Goal: Information Seeking & Learning: Check status

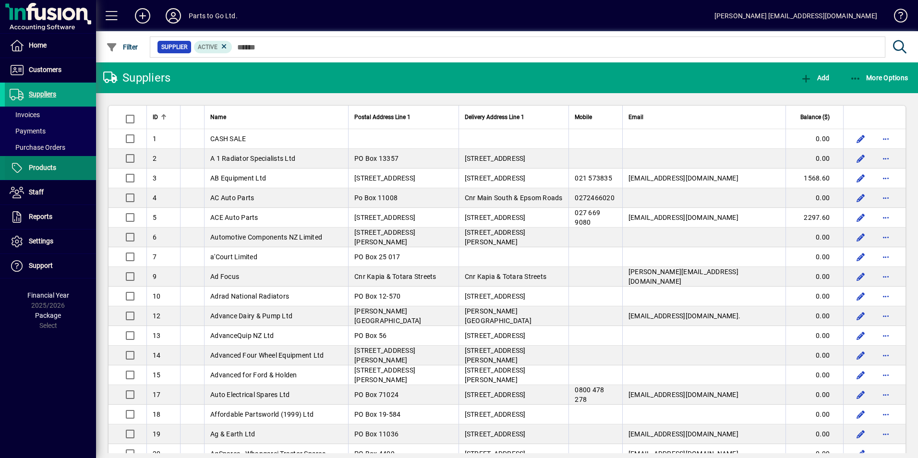
drag, startPoint x: 0, startPoint y: 0, endPoint x: 44, endPoint y: 167, distance: 172.8
click at [44, 167] on span "Products" at bounding box center [42, 168] width 27 height 8
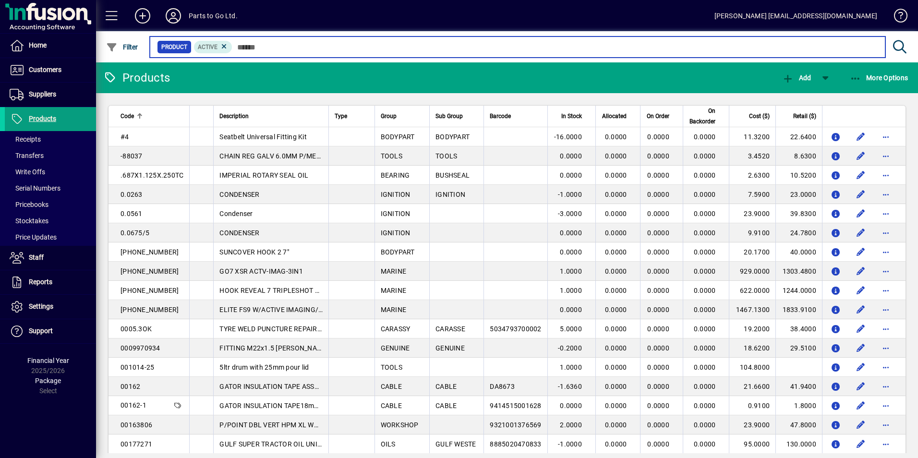
click at [286, 49] on input "text" at bounding box center [555, 46] width 646 height 13
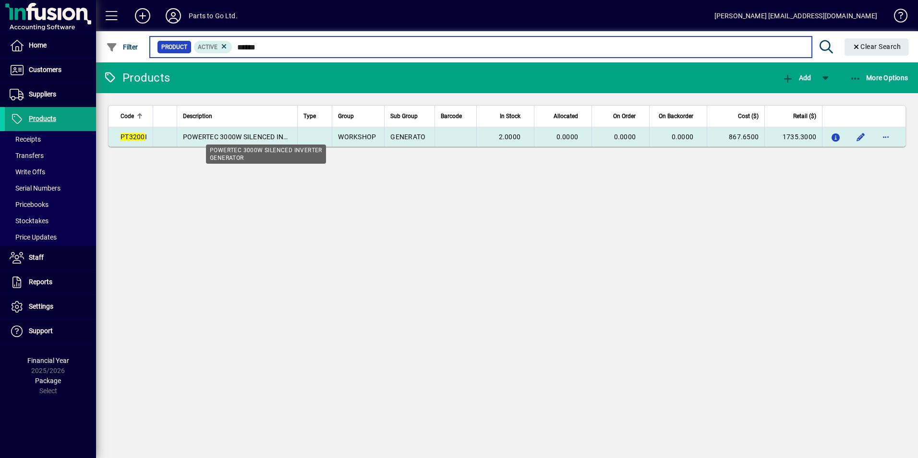
type input "******"
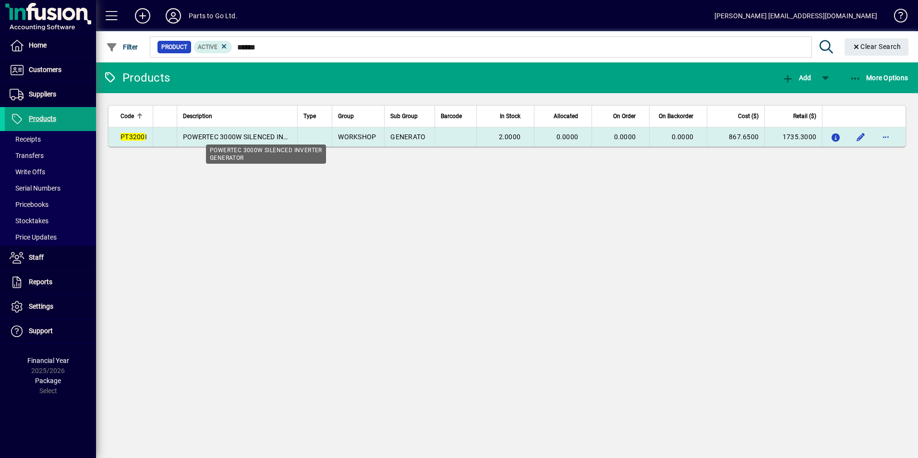
click at [276, 139] on span "POWERTEC 3000W SILENCED INVERTER GENERATOR" at bounding box center [266, 137] width 167 height 8
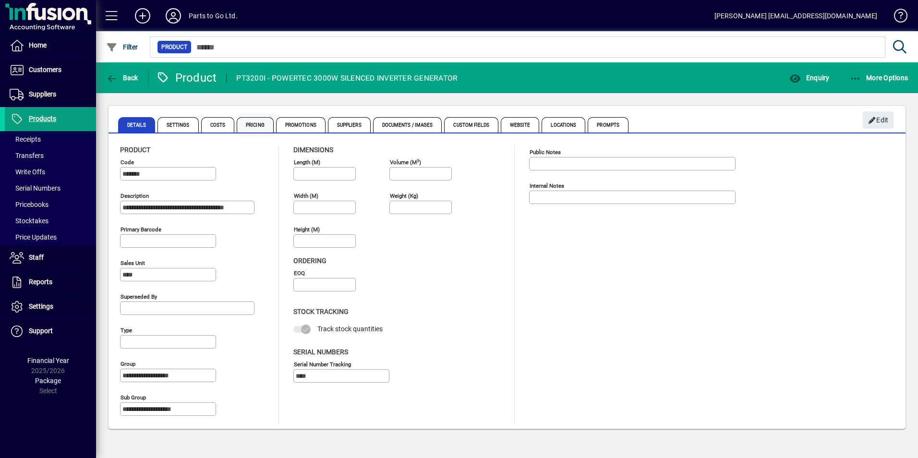
click at [249, 125] on span "Pricing" at bounding box center [255, 124] width 37 height 15
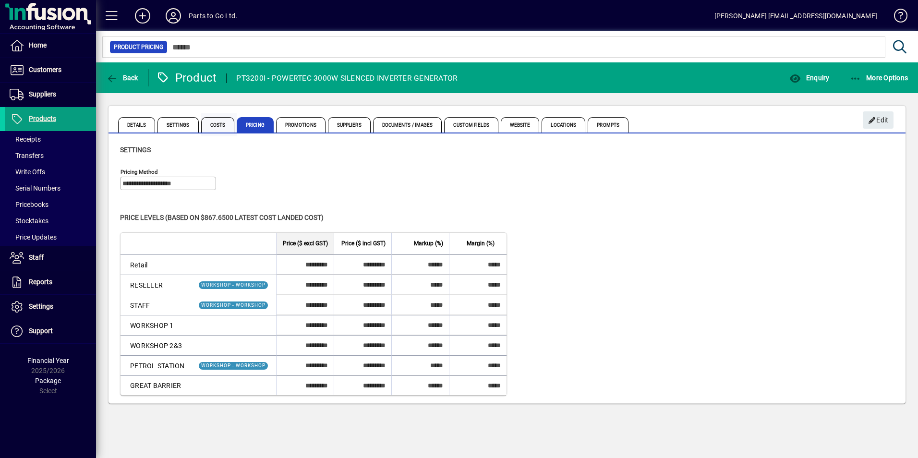
click at [216, 123] on span "Costs" at bounding box center [218, 124] width 34 height 15
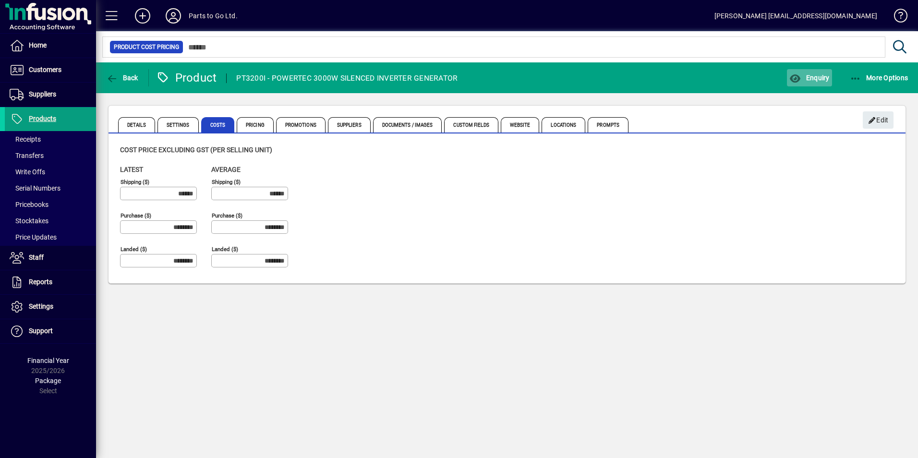
click at [820, 80] on span "Enquiry" at bounding box center [810, 78] width 40 height 8
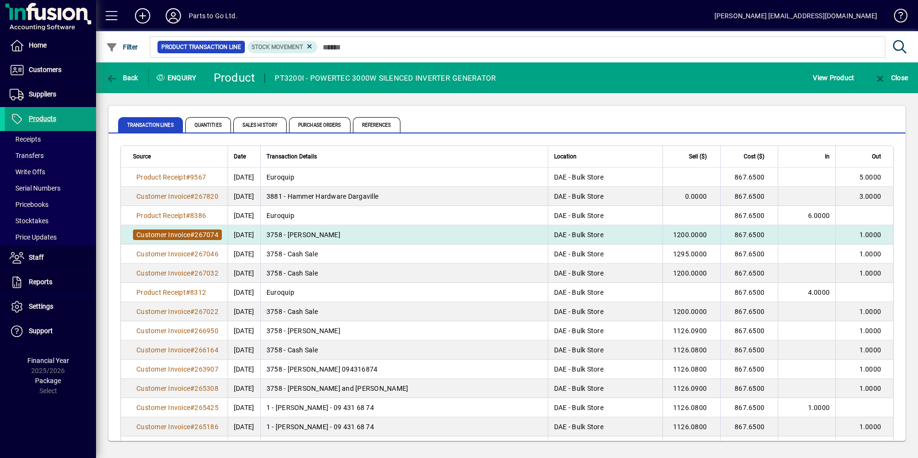
click at [210, 232] on span "267074" at bounding box center [207, 235] width 24 height 8
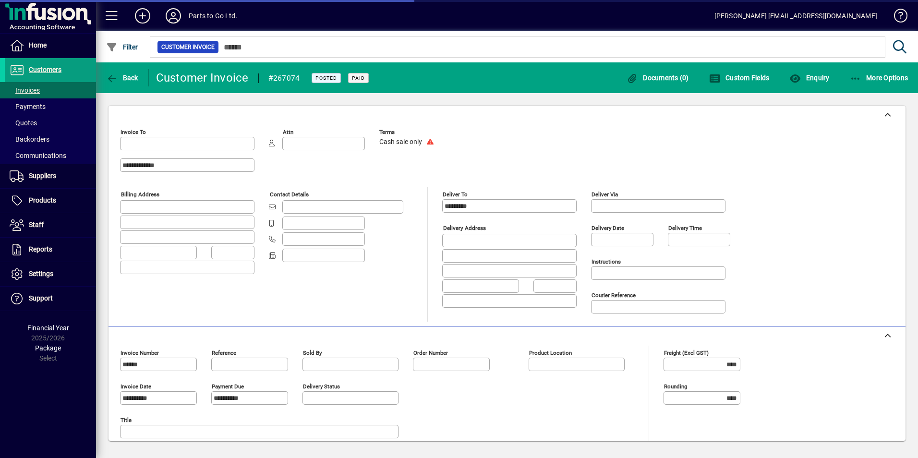
type input "**********"
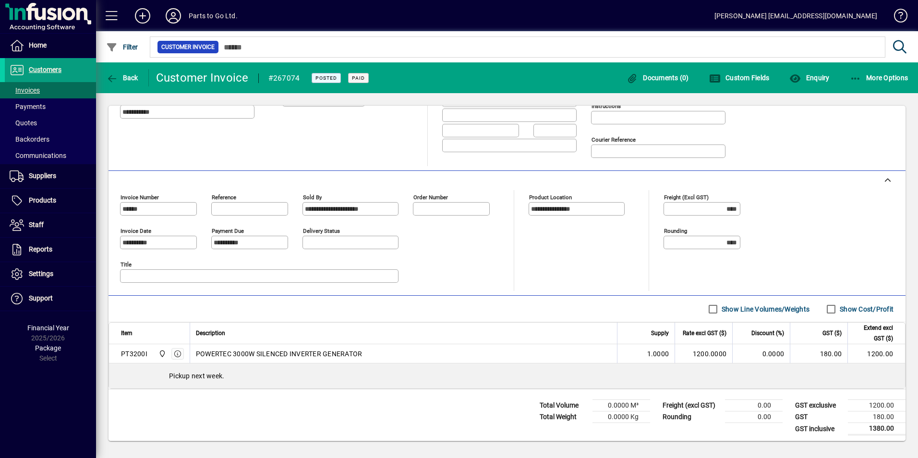
scroll to position [158, 0]
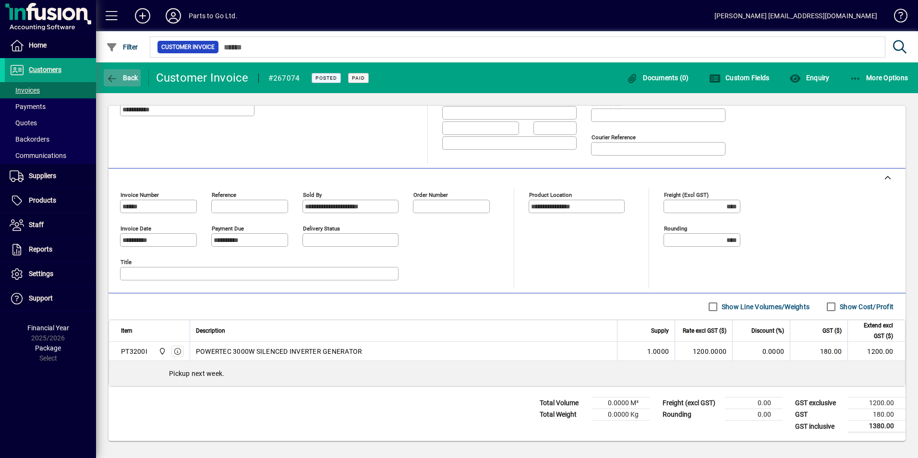
click at [122, 75] on span "Back" at bounding box center [122, 78] width 32 height 8
